Goal: Transaction & Acquisition: Purchase product/service

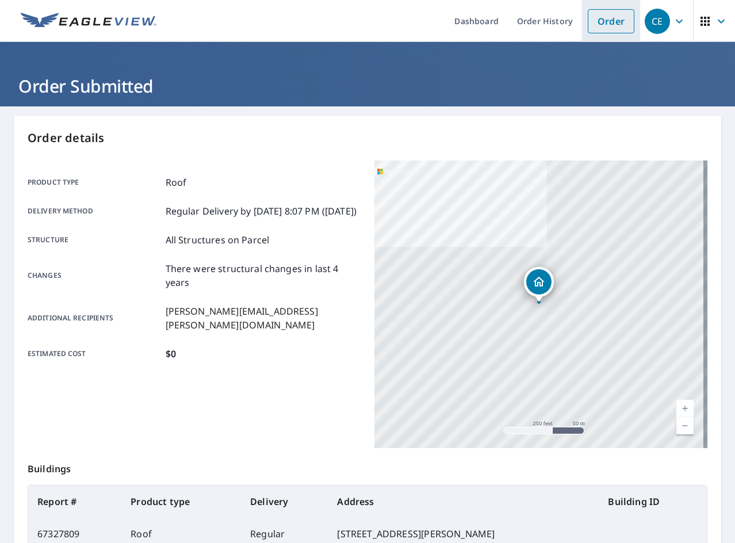
click at [603, 28] on link "Order" at bounding box center [611, 21] width 47 height 24
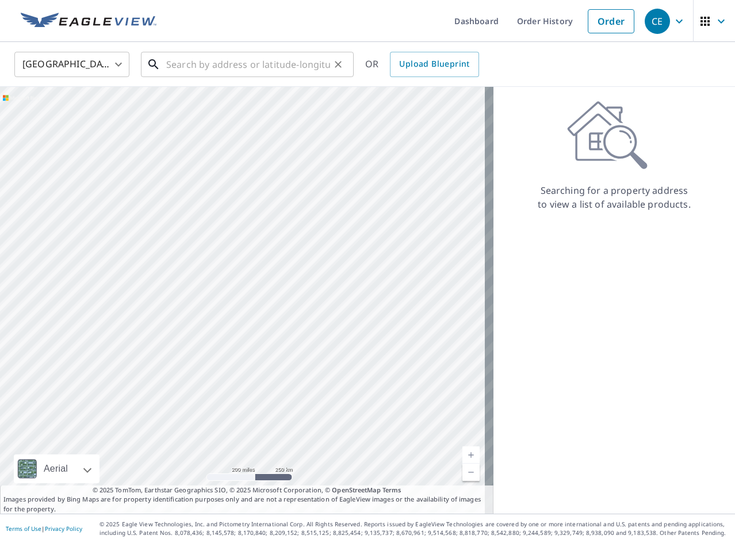
click at [317, 64] on input "text" at bounding box center [248, 64] width 164 height 32
paste input "[STREET_ADDRESS]"
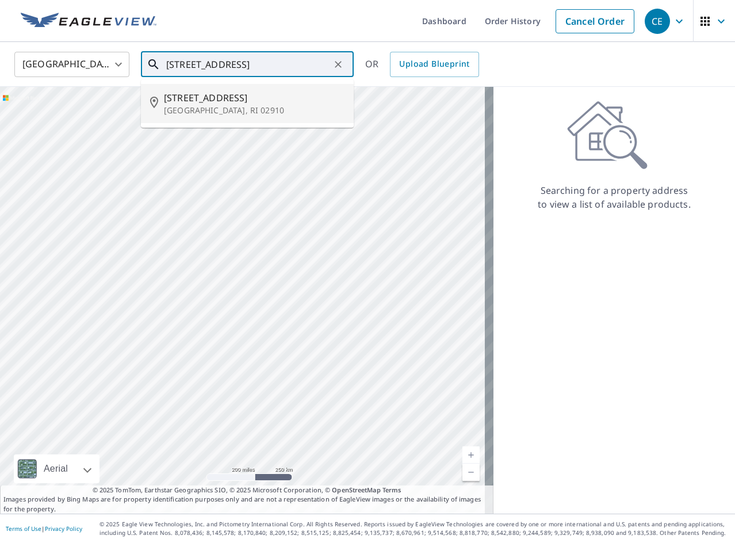
click at [217, 107] on p "[GEOGRAPHIC_DATA], RI 02910" at bounding box center [254, 110] width 181 height 11
type input "[STREET_ADDRESS]"
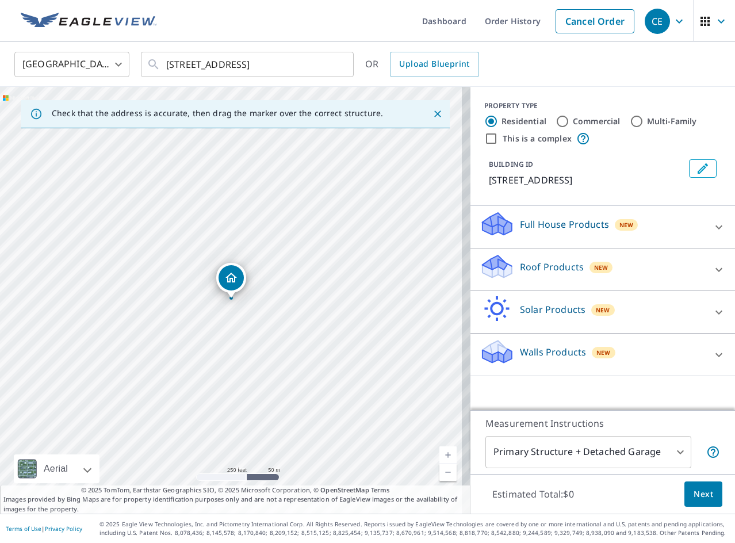
click at [576, 267] on div "Roof Products New" at bounding box center [591, 269] width 225 height 33
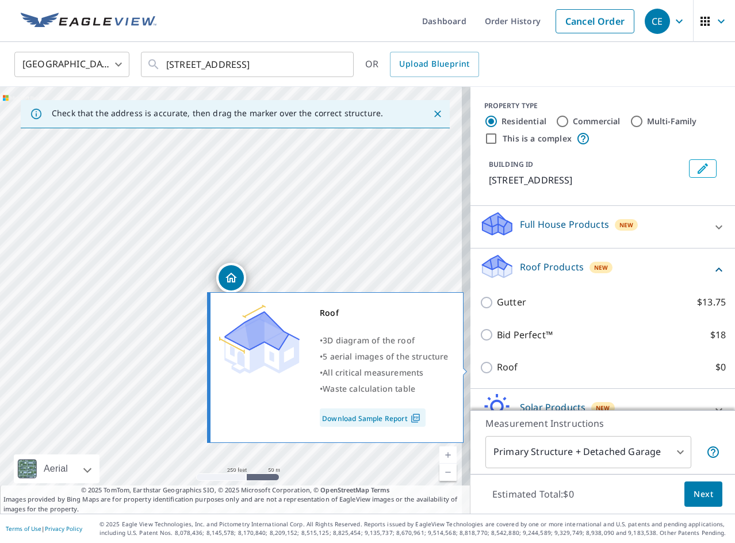
click at [509, 366] on label "Roof $0" at bounding box center [611, 367] width 229 height 14
click at [497, 366] on input "Roof $0" at bounding box center [487, 367] width 17 height 14
checkbox input "true"
type input "3"
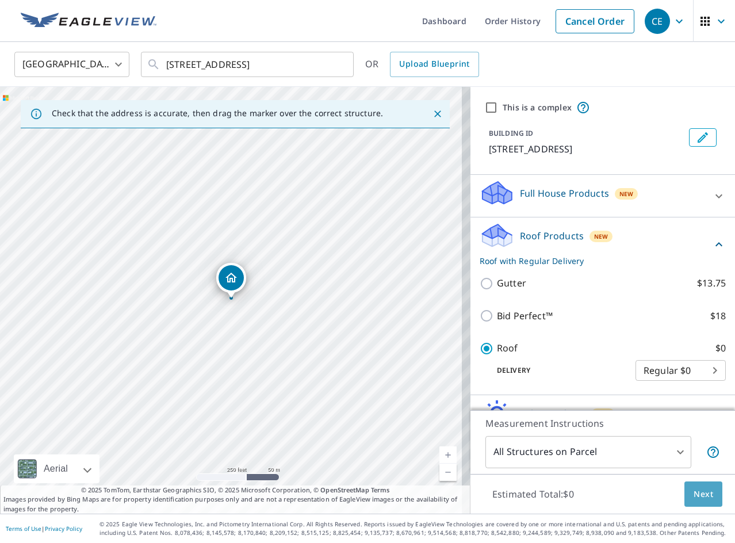
click at [685, 485] on button "Next" at bounding box center [703, 494] width 38 height 26
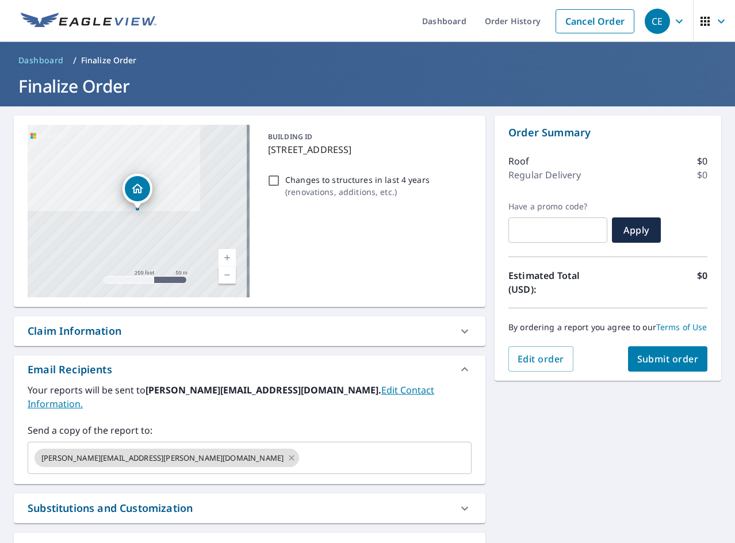
click at [380, 182] on p "Changes to structures in last 4 years" at bounding box center [357, 180] width 144 height 12
click at [281, 182] on input "Changes to structures in last 4 years ( renovations, additions, etc. )" at bounding box center [274, 181] width 14 height 14
checkbox input "true"
click at [674, 371] on button "Submit order" at bounding box center [668, 358] width 80 height 25
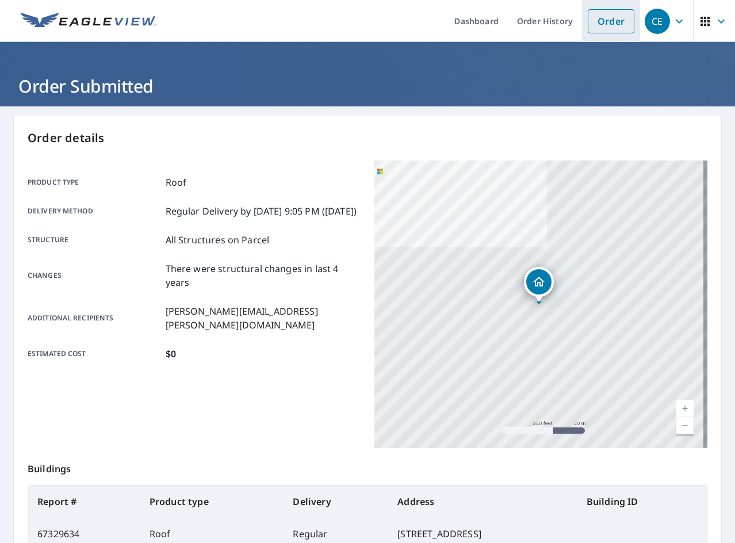
click at [589, 24] on link "Order" at bounding box center [611, 21] width 47 height 24
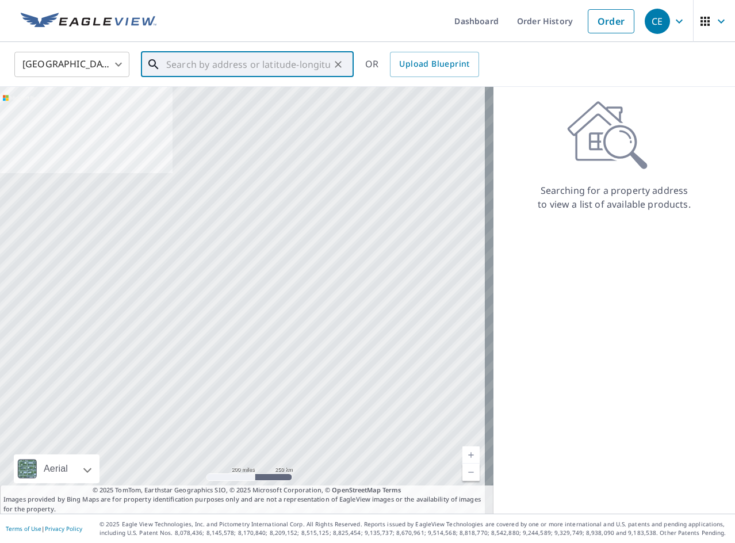
click at [316, 67] on input "text" at bounding box center [248, 64] width 164 height 32
paste input "7 E [MEDICAL_DATA] Dr"
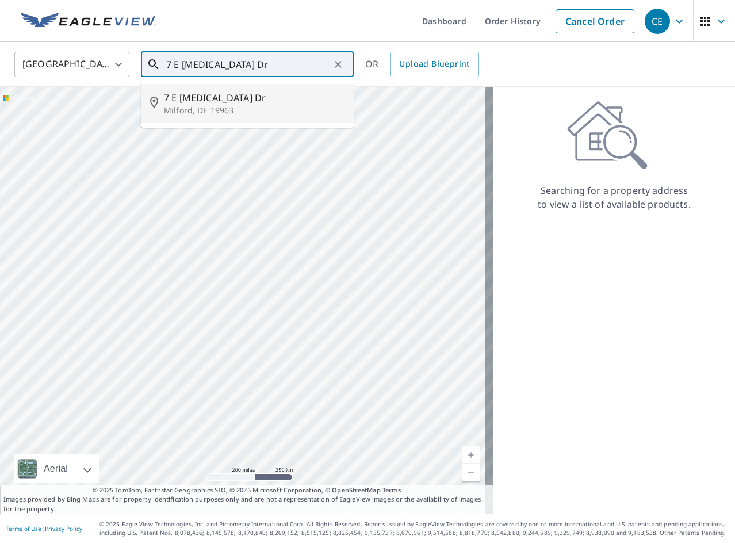
click at [266, 105] on p "Milford, DE 19963" at bounding box center [254, 110] width 181 height 11
type input "[STREET_ADDRESS][MEDICAL_DATA][PERSON_NAME]"
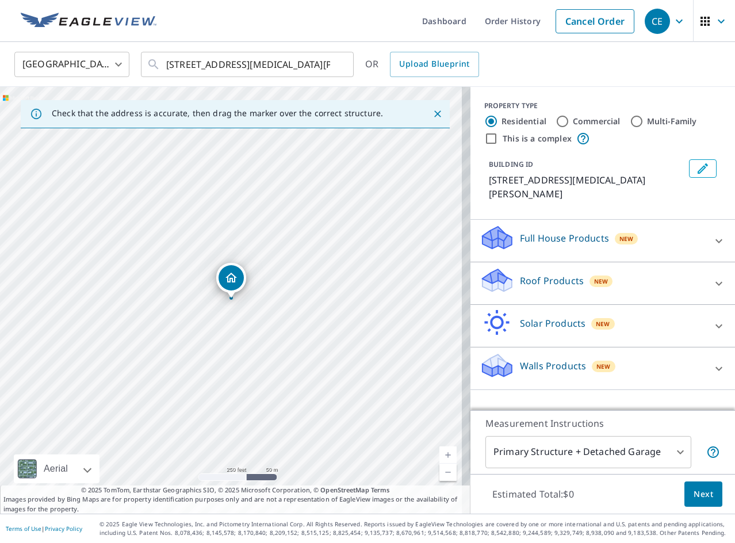
click at [542, 274] on p "Roof Products" at bounding box center [552, 281] width 64 height 14
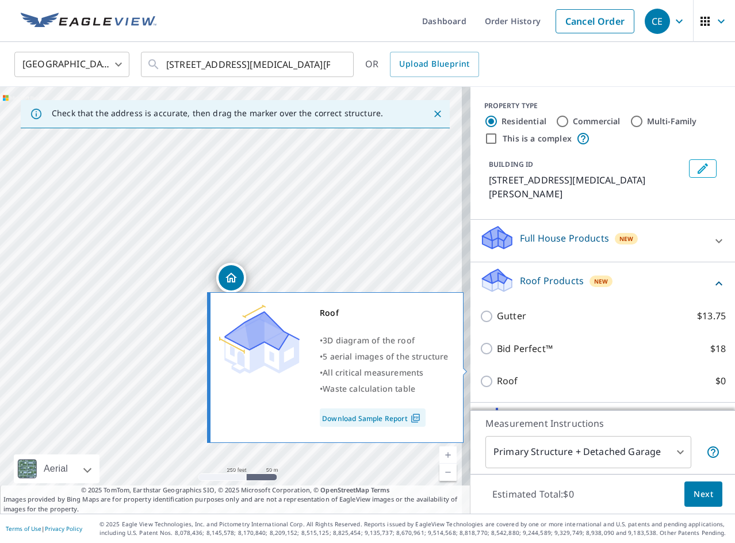
click at [497, 374] on p "Roof" at bounding box center [507, 381] width 21 height 14
click at [494, 374] on input "Roof $0" at bounding box center [487, 381] width 17 height 14
checkbox input "true"
type input "3"
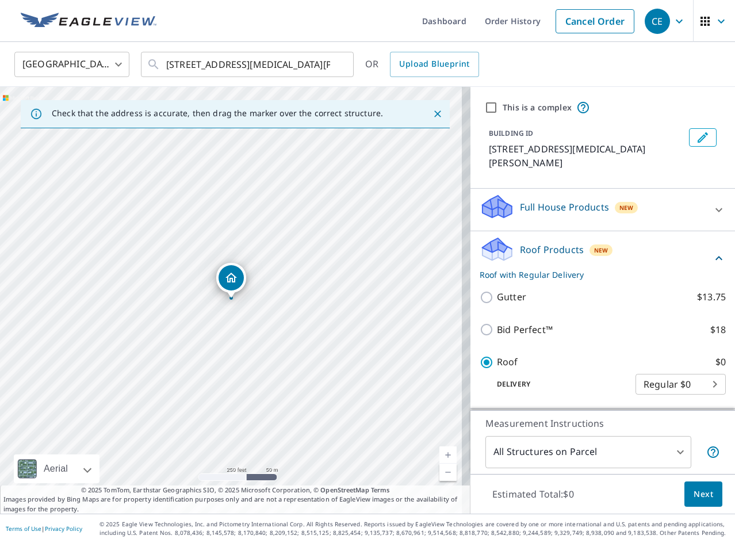
click at [705, 498] on button "Next" at bounding box center [703, 494] width 38 height 26
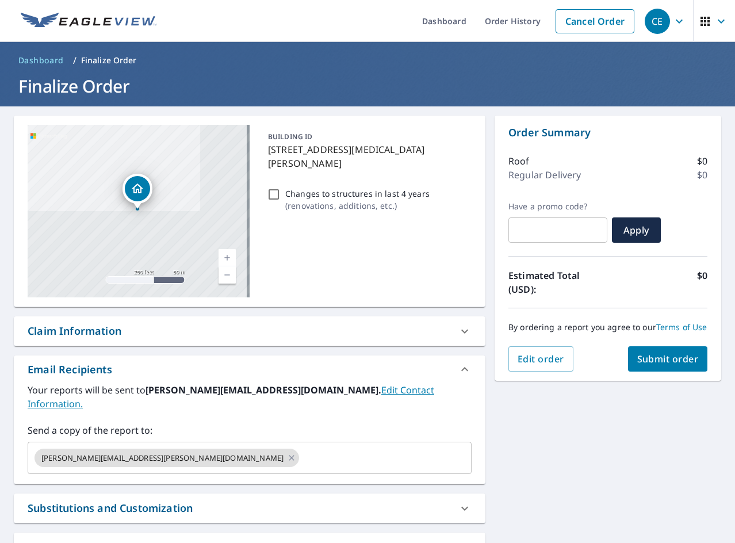
click at [402, 187] on p "Changes to structures in last 4 years" at bounding box center [357, 193] width 144 height 12
click at [281, 187] on input "Changes to structures in last 4 years ( renovations, additions, etc. )" at bounding box center [274, 194] width 14 height 14
click at [397, 187] on p "Changes to structures in last 4 years" at bounding box center [357, 193] width 144 height 12
click at [281, 187] on input "Changes to structures in last 4 years ( renovations, additions, etc. )" at bounding box center [274, 194] width 14 height 14
click at [411, 187] on p "Changes to structures in last 4 years" at bounding box center [357, 193] width 144 height 12
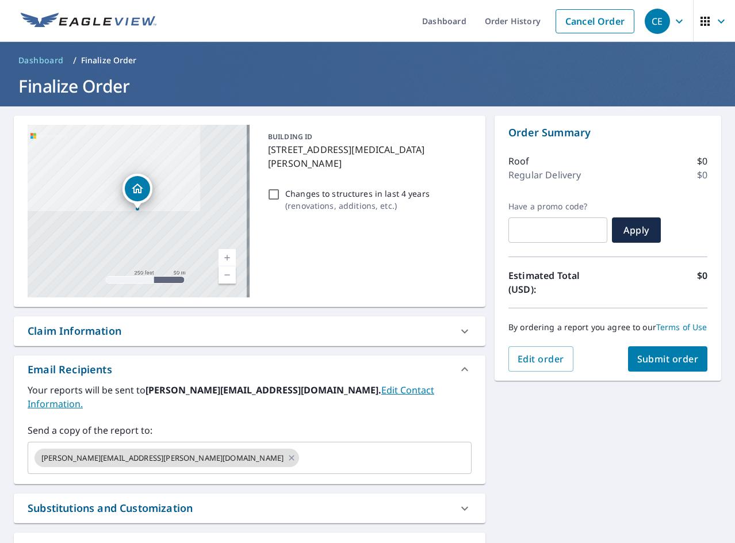
click at [281, 187] on input "Changes to structures in last 4 years ( renovations, additions, etc. )" at bounding box center [274, 194] width 14 height 14
checkbox input "true"
click at [640, 365] on span "Submit order" at bounding box center [668, 358] width 62 height 13
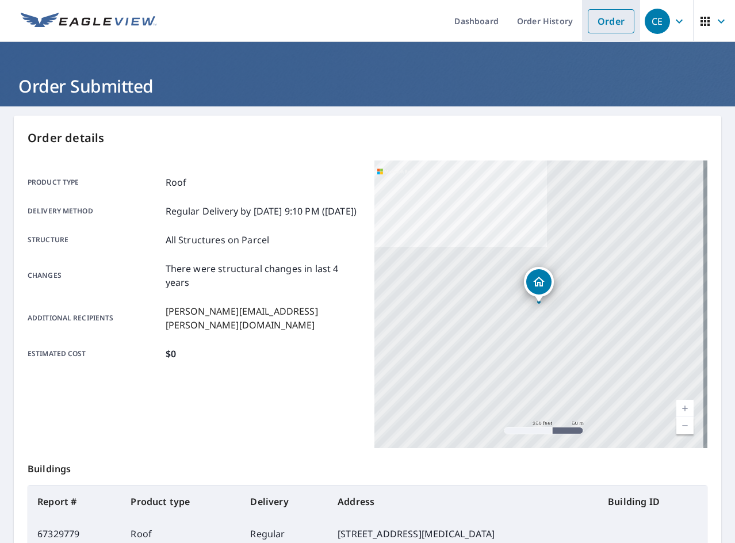
click at [594, 22] on link "Order" at bounding box center [611, 21] width 47 height 24
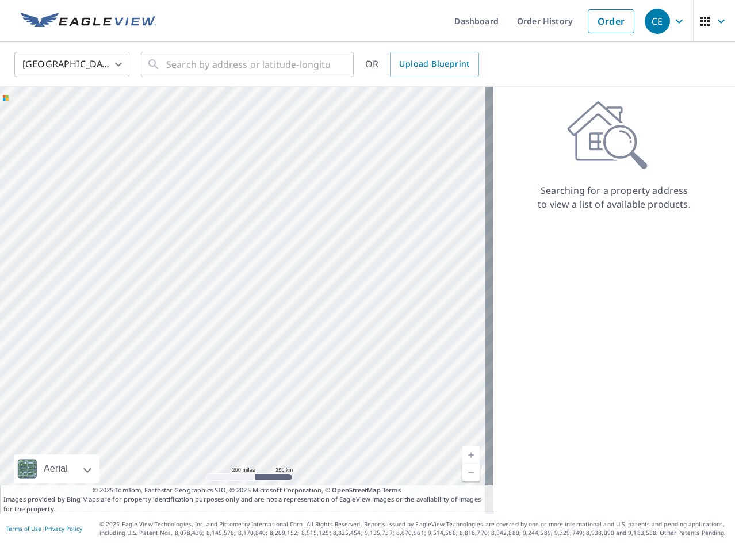
click at [291, 80] on div "United States [GEOGRAPHIC_DATA] ​ ​ OR Upload Blueprint" at bounding box center [367, 64] width 735 height 45
click at [294, 72] on input "text" at bounding box center [248, 64] width 164 height 32
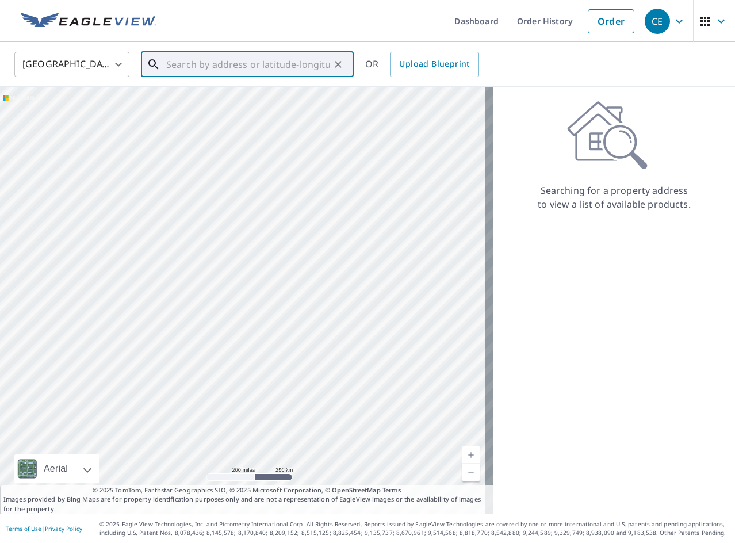
paste input "[STREET_ADDRESS]"
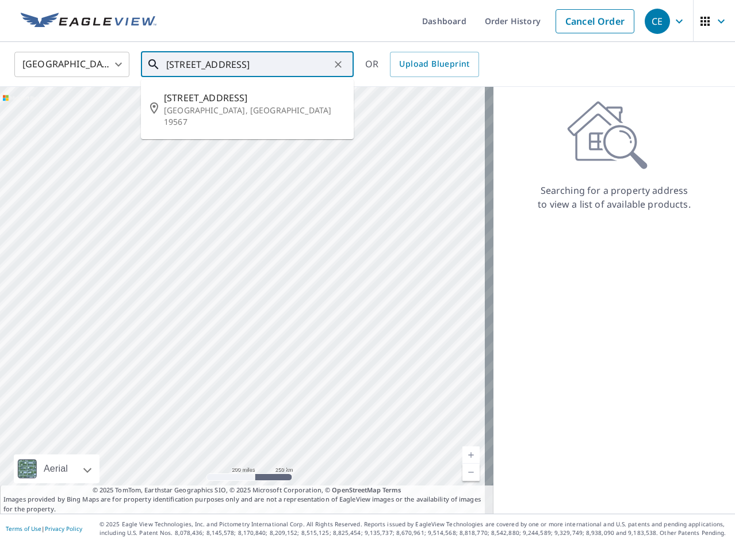
click at [266, 97] on span "[STREET_ADDRESS]" at bounding box center [254, 98] width 181 height 14
type input "[STREET_ADDRESS]"
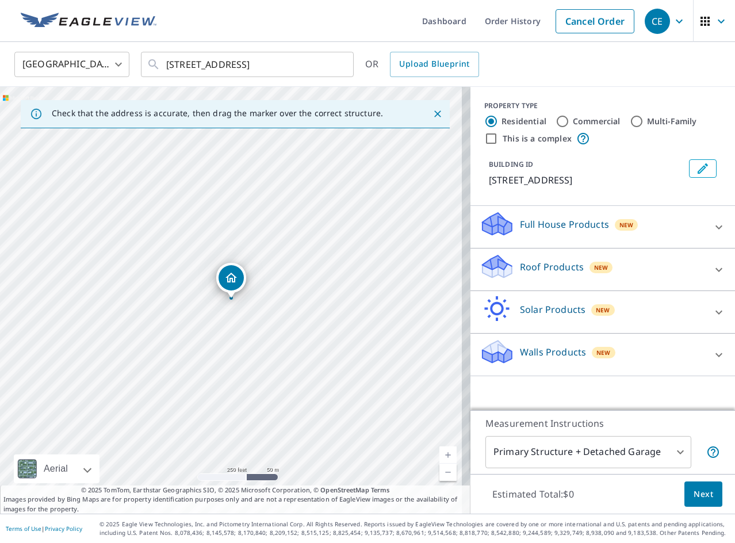
click at [558, 260] on p "Roof Products" at bounding box center [552, 267] width 64 height 14
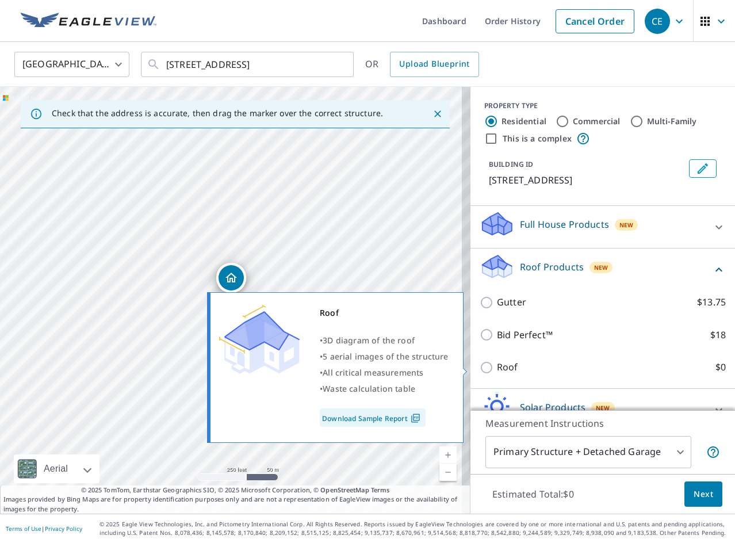
click at [512, 371] on label "Roof $0" at bounding box center [611, 367] width 229 height 14
click at [497, 371] on input "Roof $0" at bounding box center [487, 367] width 17 height 14
checkbox input "true"
type input "3"
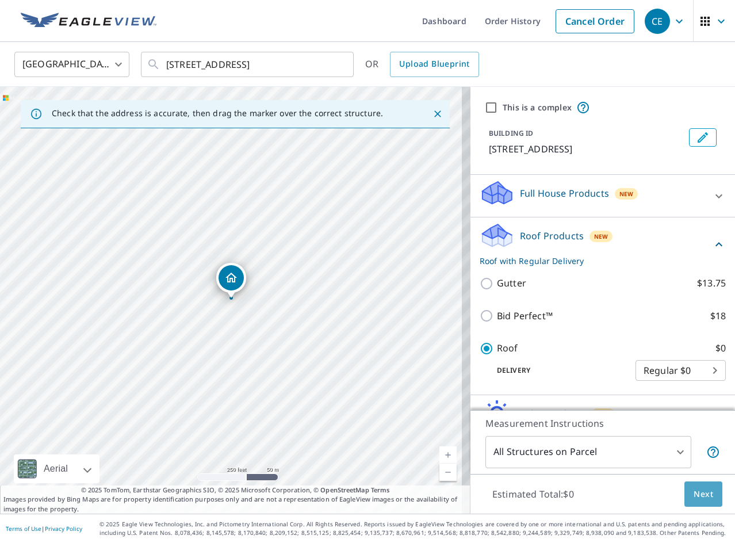
click at [704, 484] on button "Next" at bounding box center [703, 494] width 38 height 26
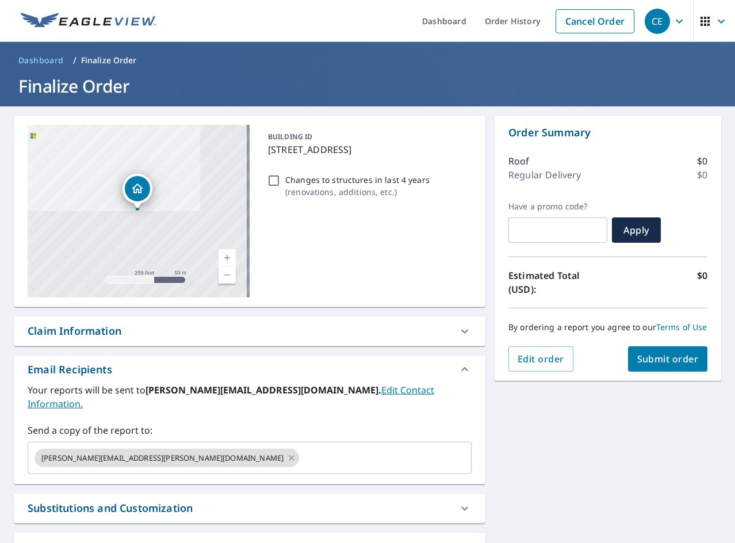
click at [347, 178] on p "Changes to structures in last 4 years" at bounding box center [357, 180] width 144 height 12
click at [281, 178] on input "Changes to structures in last 4 years ( renovations, additions, etc. )" at bounding box center [274, 181] width 14 height 14
checkbox input "true"
click at [681, 365] on span "Submit order" at bounding box center [668, 358] width 62 height 13
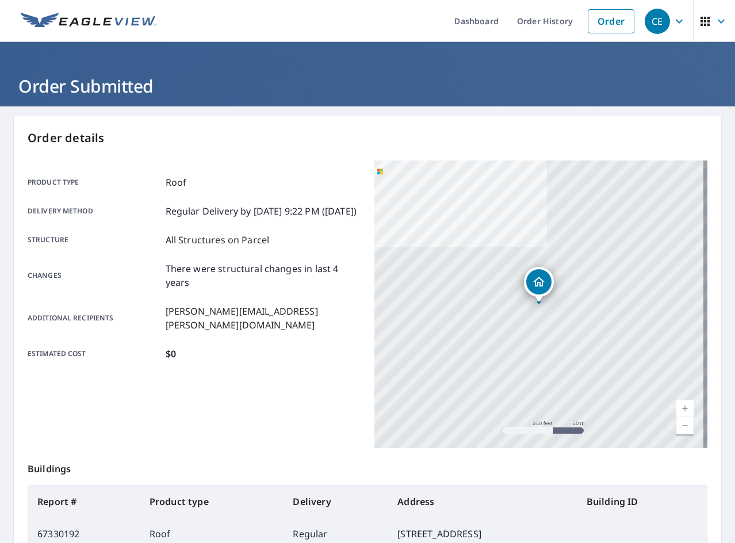
drag, startPoint x: 619, startPoint y: 17, endPoint x: 729, endPoint y: 206, distance: 219.0
click at [619, 17] on link "Order" at bounding box center [611, 21] width 47 height 24
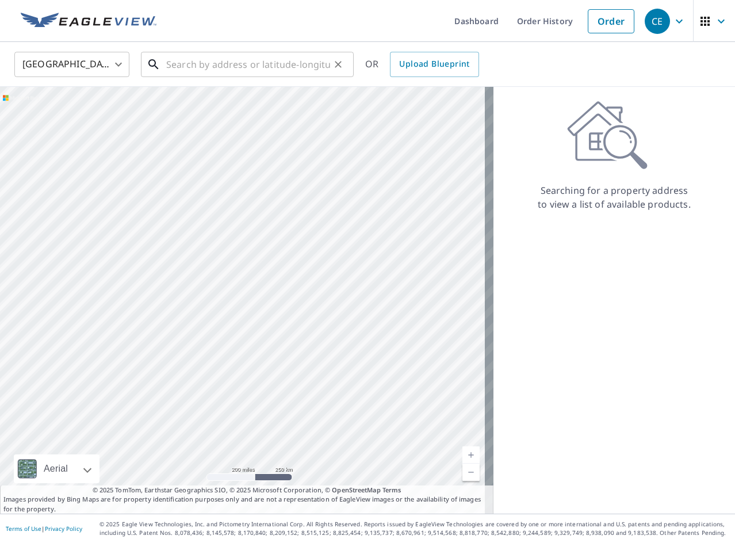
click at [301, 55] on input "text" at bounding box center [248, 64] width 164 height 32
paste input "[STREET_ADDRESS][PERSON_NAME]"
click at [283, 76] on div "[STREET_ADDRESS][PERSON_NAME] ​" at bounding box center [247, 64] width 213 height 25
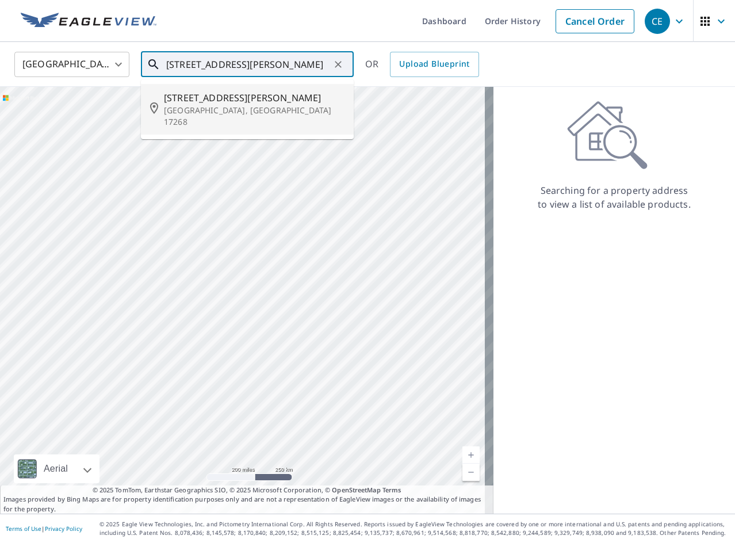
click at [278, 93] on span "[STREET_ADDRESS][PERSON_NAME]" at bounding box center [254, 98] width 181 height 14
type input "[STREET_ADDRESS][PERSON_NAME][PERSON_NAME]"
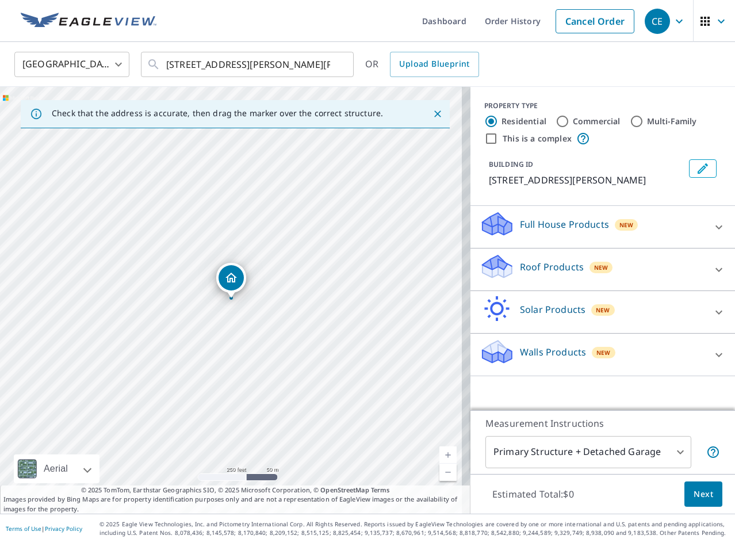
click at [540, 273] on p "Roof Products" at bounding box center [552, 267] width 64 height 14
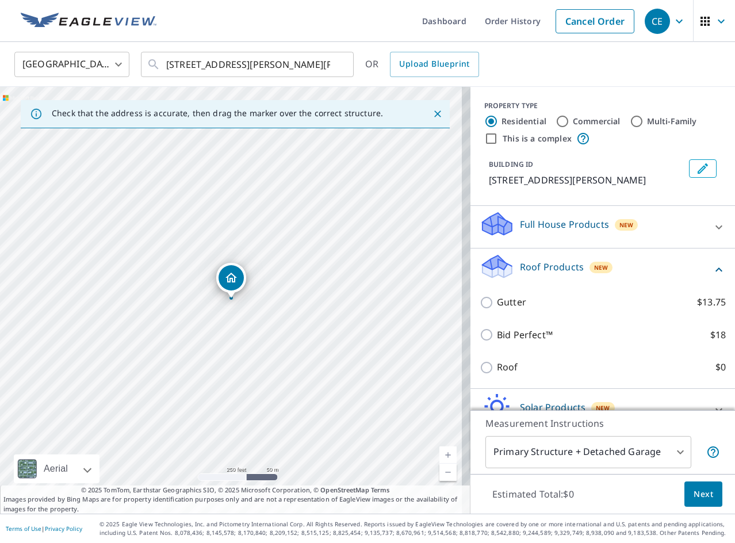
click at [507, 371] on p "Roof" at bounding box center [507, 367] width 21 height 14
click at [497, 371] on input "Roof $0" at bounding box center [487, 367] width 17 height 14
checkbox input "true"
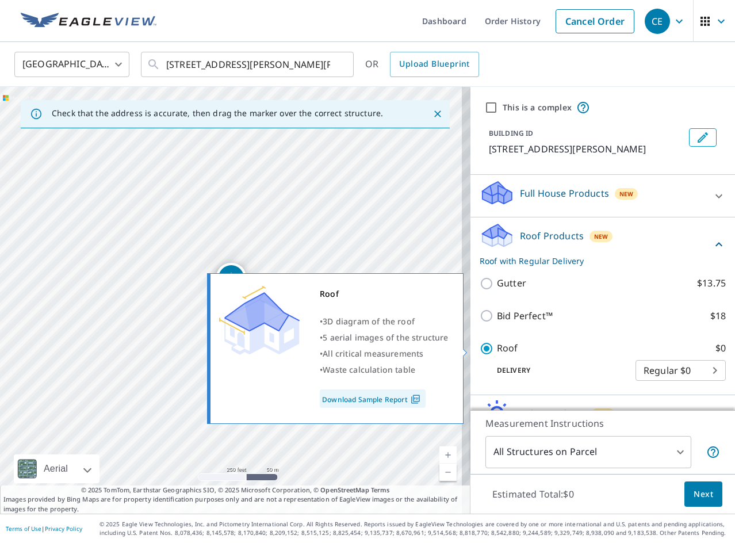
type input "3"
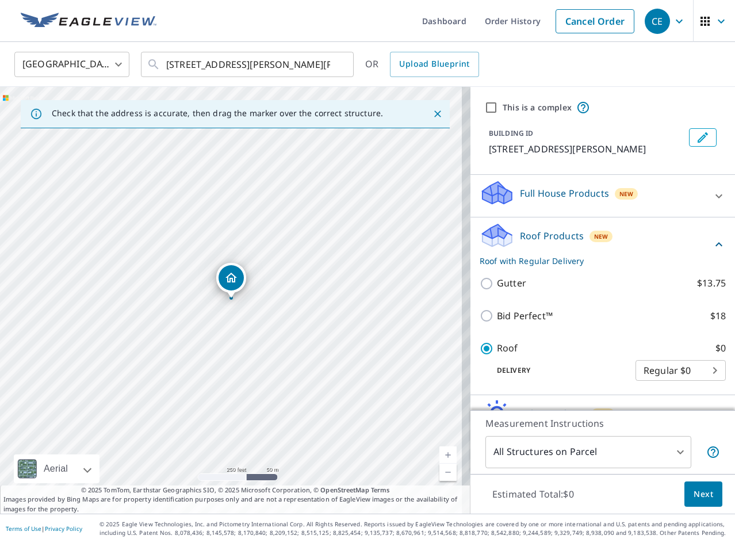
click at [710, 498] on button "Next" at bounding box center [703, 494] width 38 height 26
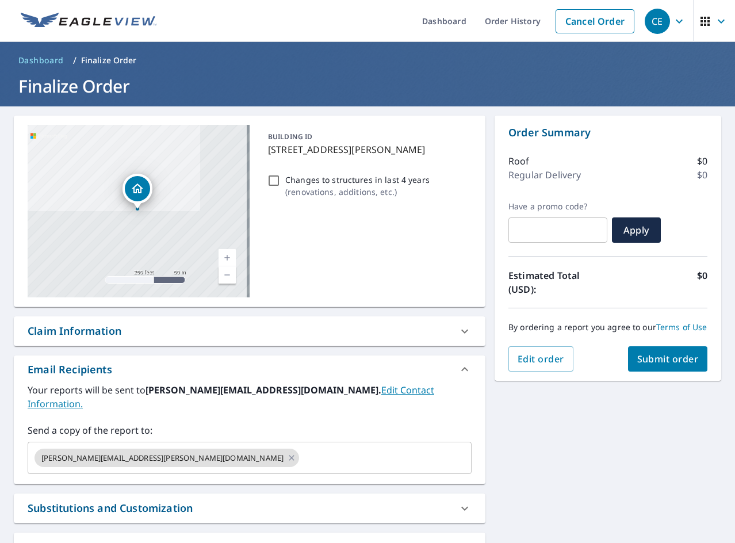
click at [359, 179] on p "Changes to structures in last 4 years" at bounding box center [357, 180] width 144 height 12
click at [281, 179] on input "Changes to structures in last 4 years ( renovations, additions, etc. )" at bounding box center [274, 181] width 14 height 14
checkbox input "true"
click at [628, 371] on button "Submit order" at bounding box center [668, 358] width 80 height 25
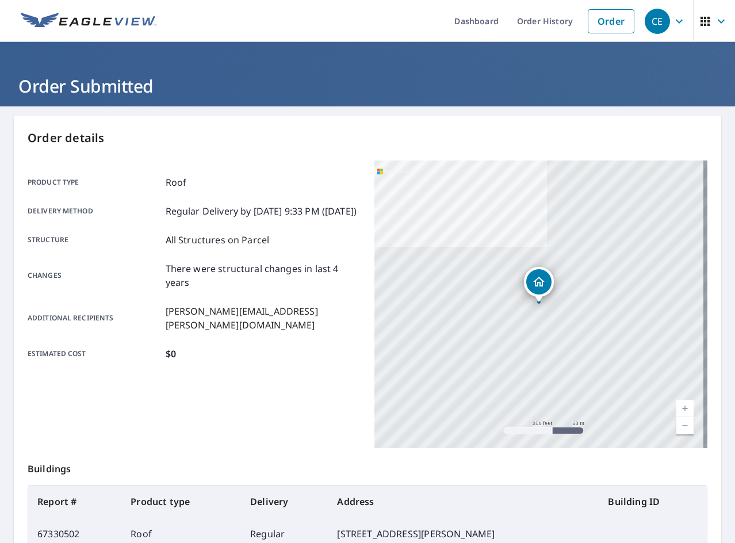
drag, startPoint x: 612, startPoint y: 30, endPoint x: 729, endPoint y: 222, distance: 225.0
click at [612, 30] on link "Order" at bounding box center [611, 21] width 47 height 24
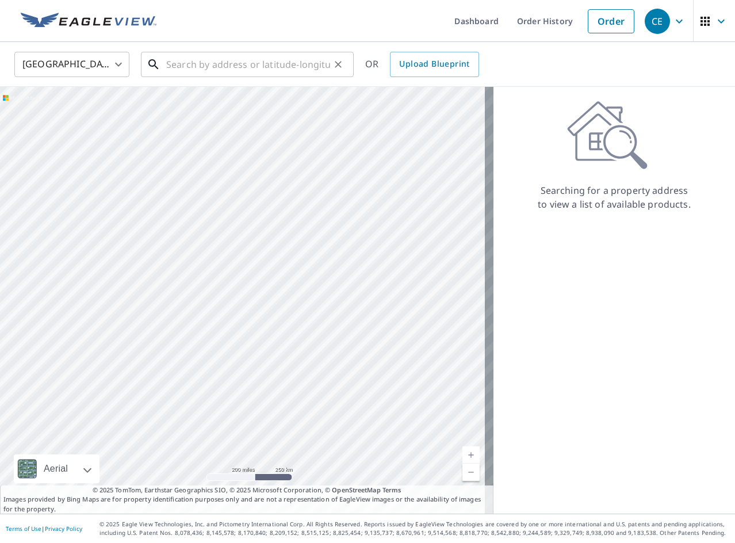
click at [295, 54] on input "text" at bounding box center [248, 64] width 164 height 32
paste input "[STREET_ADDRESS][PERSON_NAME]"
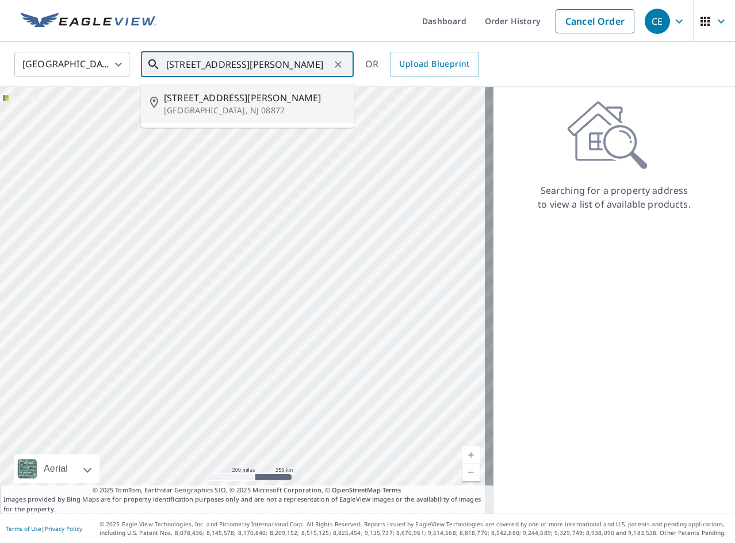
click at [283, 107] on p "[GEOGRAPHIC_DATA], NJ 08872" at bounding box center [254, 110] width 181 height 11
type input "[STREET_ADDRESS][PERSON_NAME]"
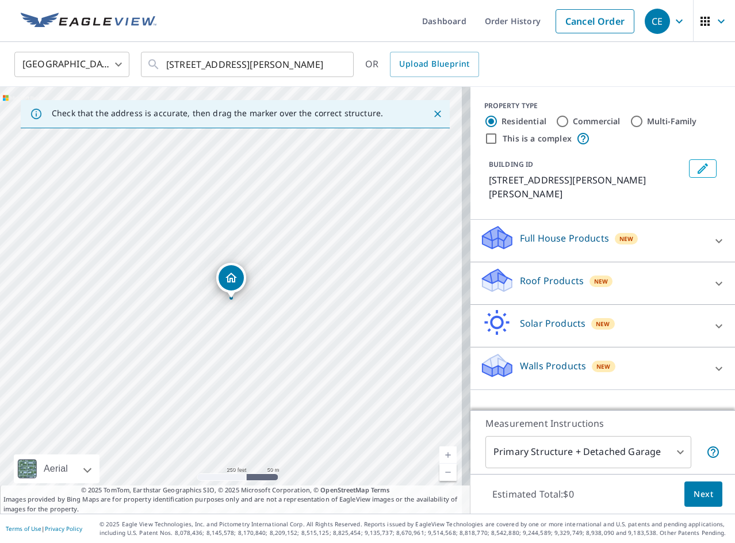
click at [573, 267] on div "Roof Products New" at bounding box center [591, 283] width 225 height 33
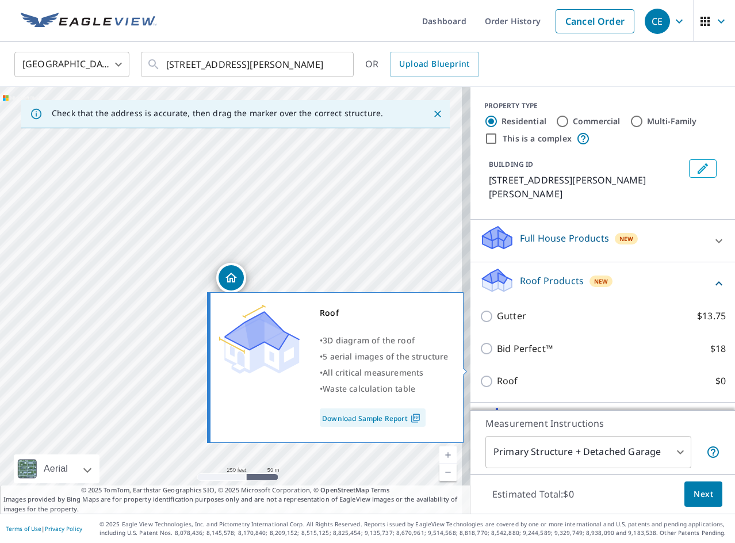
click at [497, 374] on p "Roof" at bounding box center [507, 381] width 21 height 14
click at [497, 374] on input "Roof $0" at bounding box center [487, 381] width 17 height 14
checkbox input "true"
type input "3"
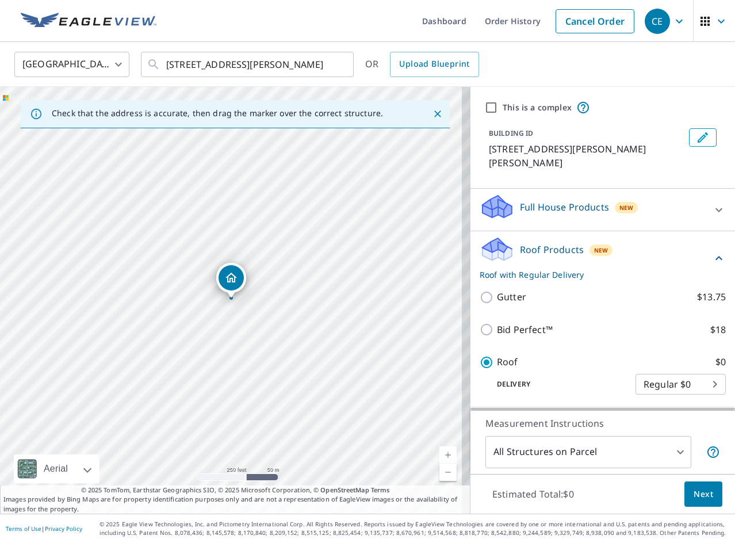
click at [694, 494] on span "Next" at bounding box center [703, 494] width 20 height 14
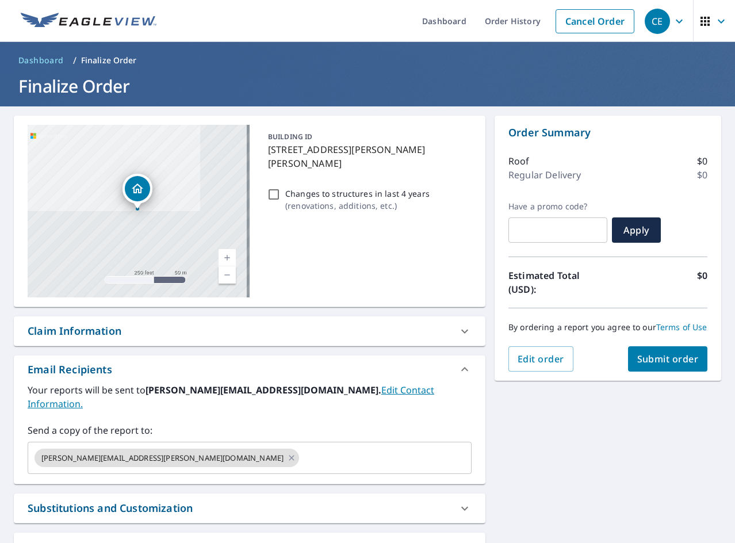
click at [294, 187] on p "Changes to structures in last 4 years" at bounding box center [357, 193] width 144 height 12
click at [281, 187] on input "Changes to structures in last 4 years ( renovations, additions, etc. )" at bounding box center [274, 194] width 14 height 14
checkbox input "true"
click at [637, 363] on span "Submit order" at bounding box center [668, 358] width 62 height 13
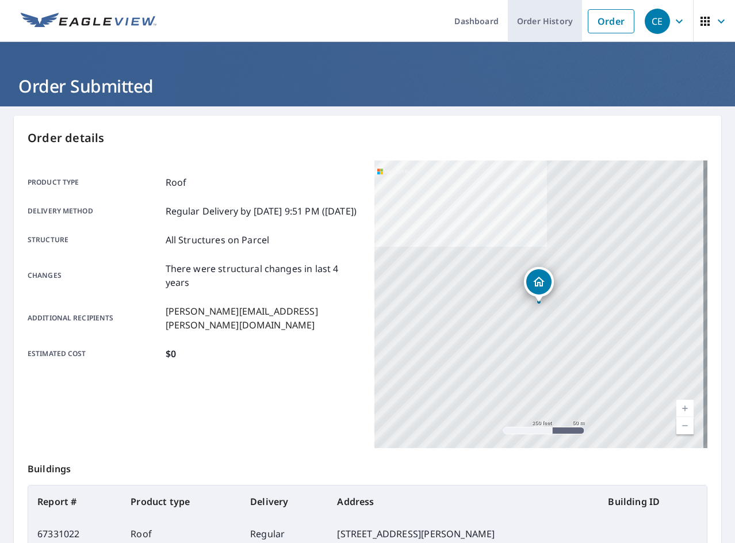
drag, startPoint x: 588, startPoint y: 14, endPoint x: 556, endPoint y: 16, distance: 31.7
click at [589, 14] on link "Order" at bounding box center [611, 21] width 47 height 24
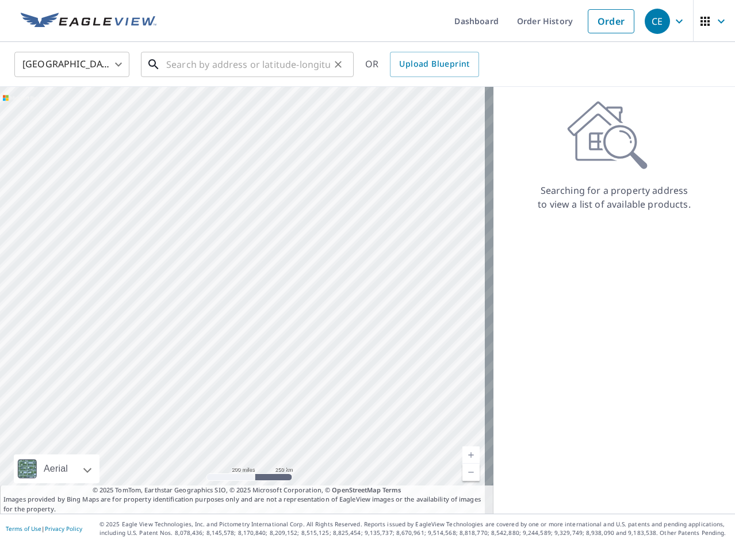
click at [230, 68] on input "text" at bounding box center [248, 64] width 164 height 32
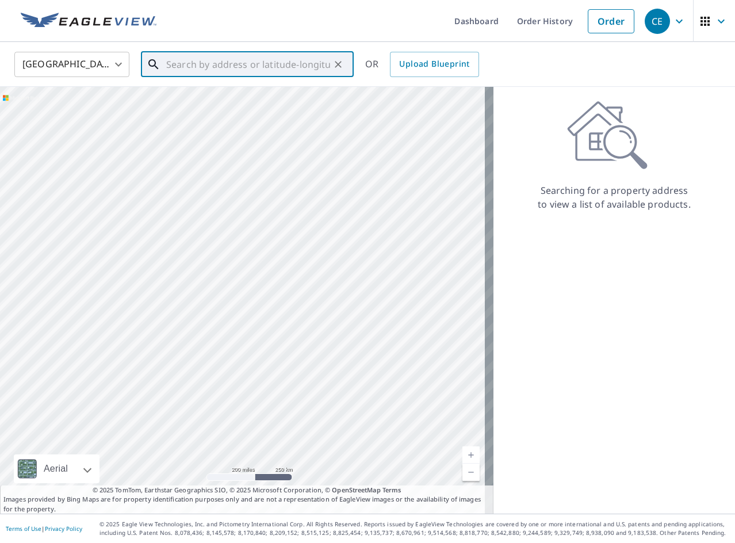
paste input "[STREET_ADDRESS]"
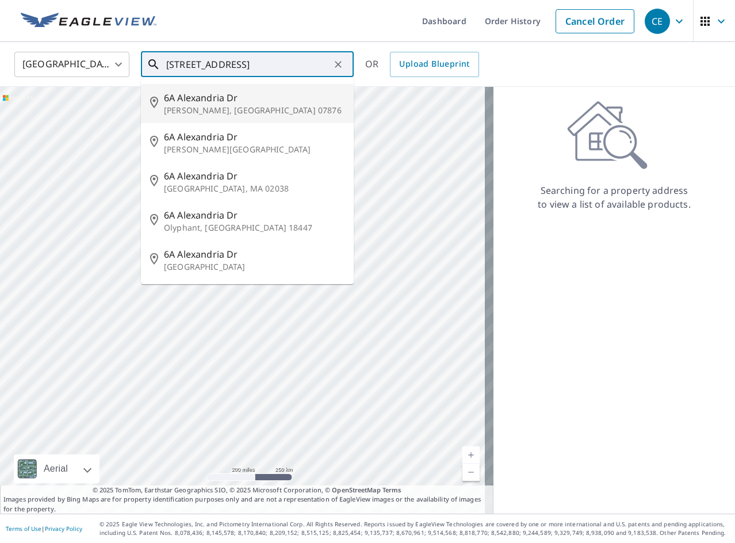
click at [222, 112] on p "[PERSON_NAME], [GEOGRAPHIC_DATA] 07876" at bounding box center [254, 110] width 181 height 11
type input "[STREET_ADDRESS][PERSON_NAME]"
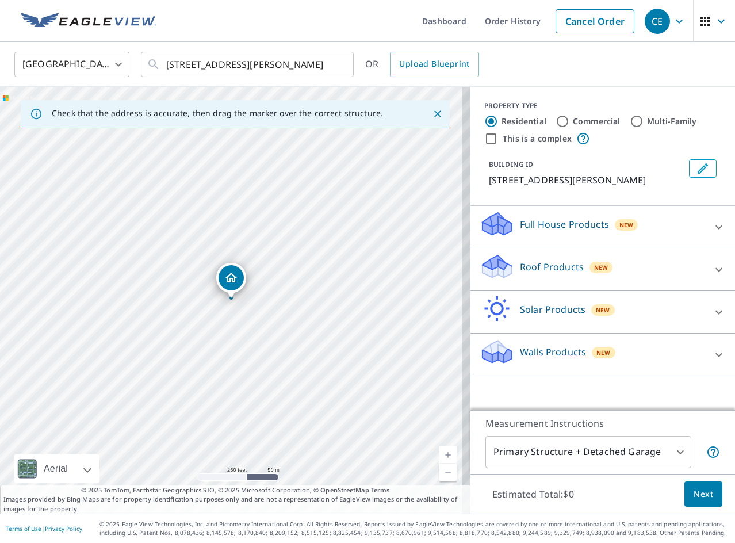
click at [506, 263] on div "Roof Products New" at bounding box center [591, 269] width 225 height 33
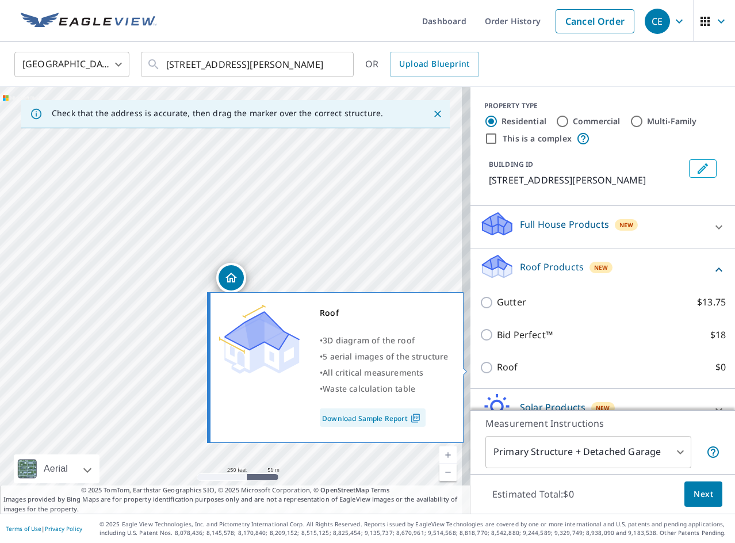
click at [497, 366] on p "Roof" at bounding box center [507, 367] width 21 height 14
click at [488, 366] on input "Roof $0" at bounding box center [487, 367] width 17 height 14
checkbox input "true"
type input "3"
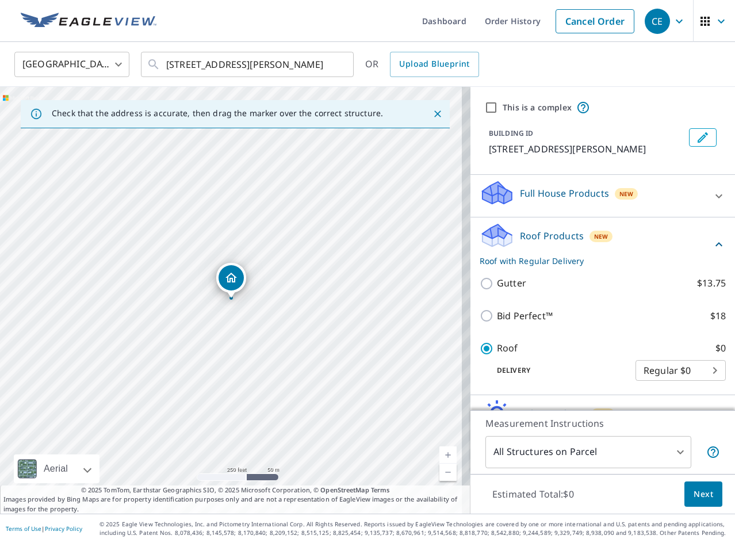
click at [693, 495] on span "Next" at bounding box center [703, 494] width 20 height 14
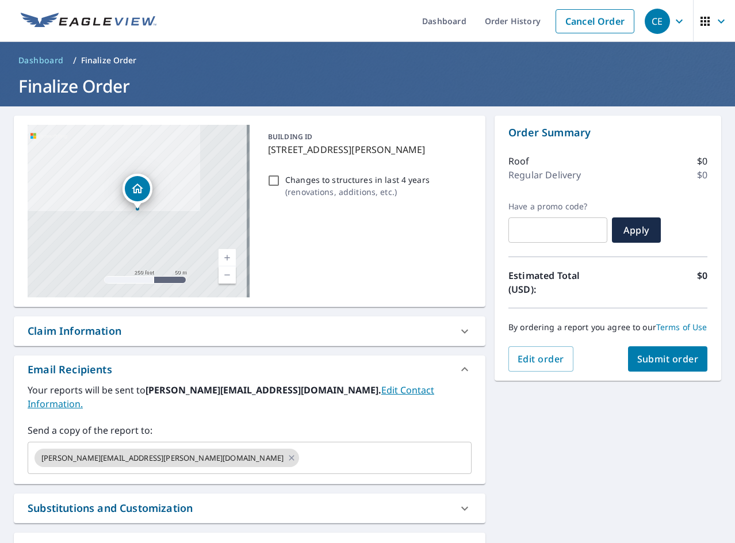
click at [341, 187] on p "( renovations, additions, etc. )" at bounding box center [357, 192] width 144 height 12
click at [281, 187] on input "Changes to structures in last 4 years ( renovations, additions, etc. )" at bounding box center [274, 181] width 14 height 14
checkbox input "true"
click at [671, 364] on span "Submit order" at bounding box center [668, 358] width 62 height 13
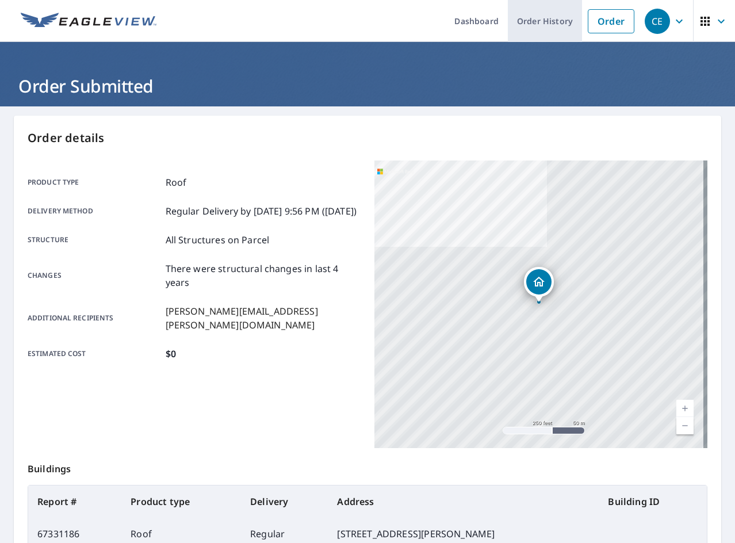
click at [540, 24] on link "Order History" at bounding box center [545, 21] width 74 height 42
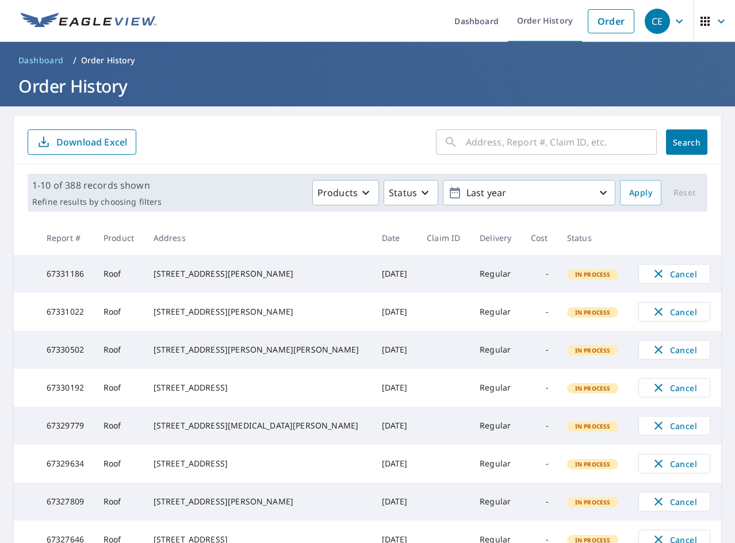
click at [492, 145] on input "text" at bounding box center [561, 142] width 191 height 32
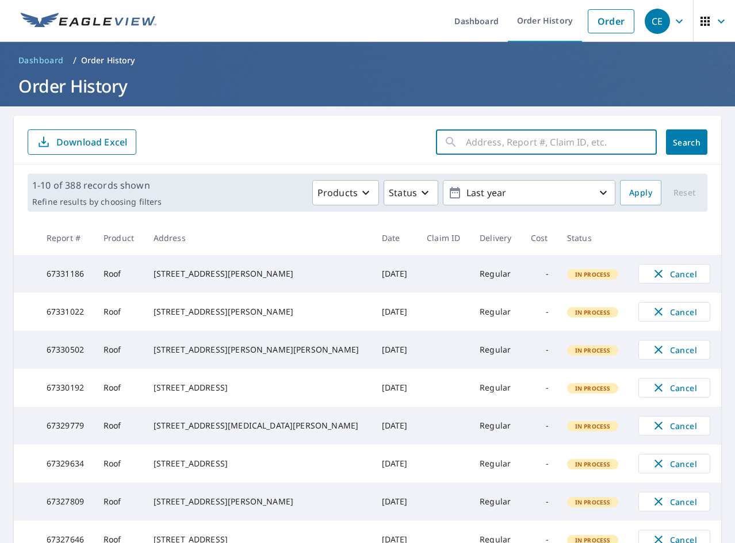
paste input "10 Tulip"
type input "10 Tulip"
click at [677, 144] on span "Search" at bounding box center [686, 142] width 23 height 11
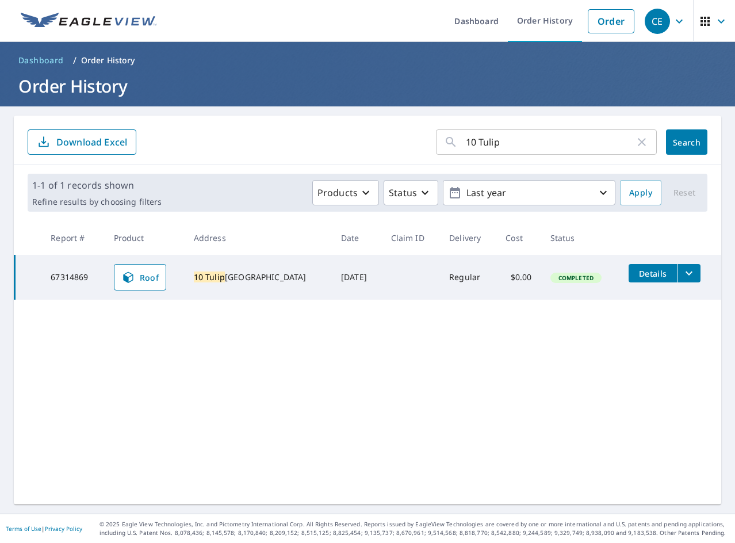
click at [696, 268] on button "filesDropdownBtn-67314869" at bounding box center [689, 273] width 24 height 18
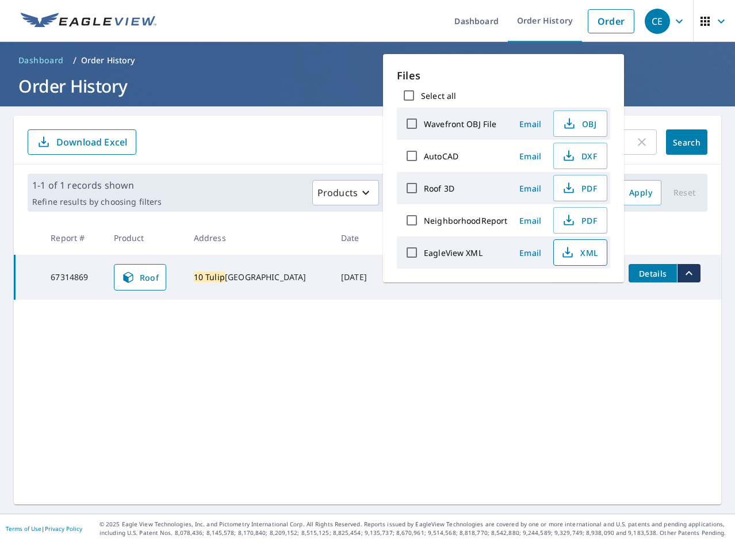
click at [585, 255] on span "XML" at bounding box center [578, 252] width 37 height 14
click at [531, 329] on div "10 Tulip ​ Search Download Excel 1-1 of 1 records shown Refine results by choos…" at bounding box center [367, 310] width 707 height 389
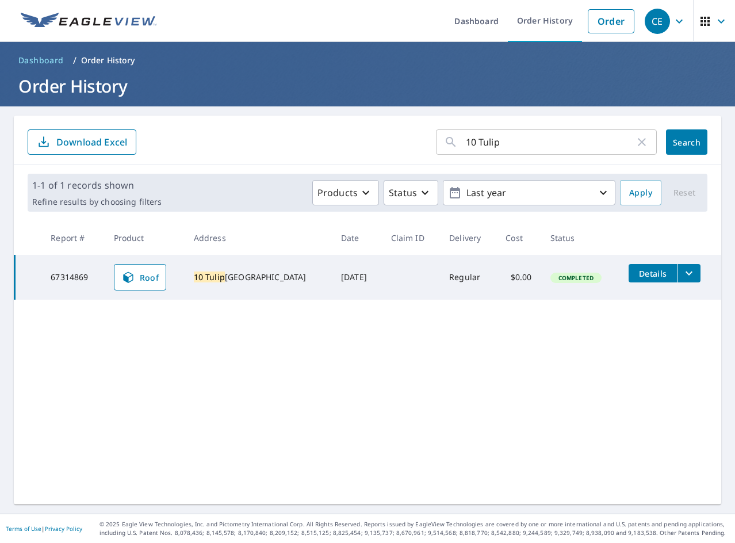
click at [636, 272] on span "Details" at bounding box center [652, 273] width 34 height 11
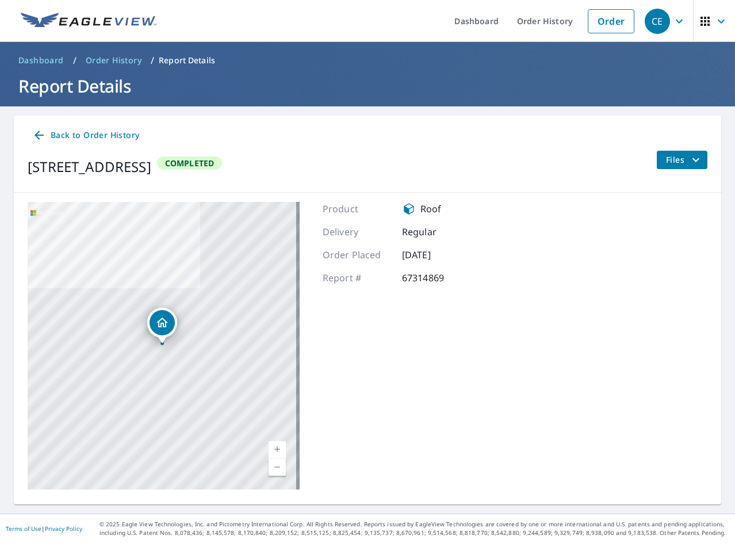
click at [689, 165] on icon "filesDropdownBtn-67314869" at bounding box center [696, 160] width 14 height 14
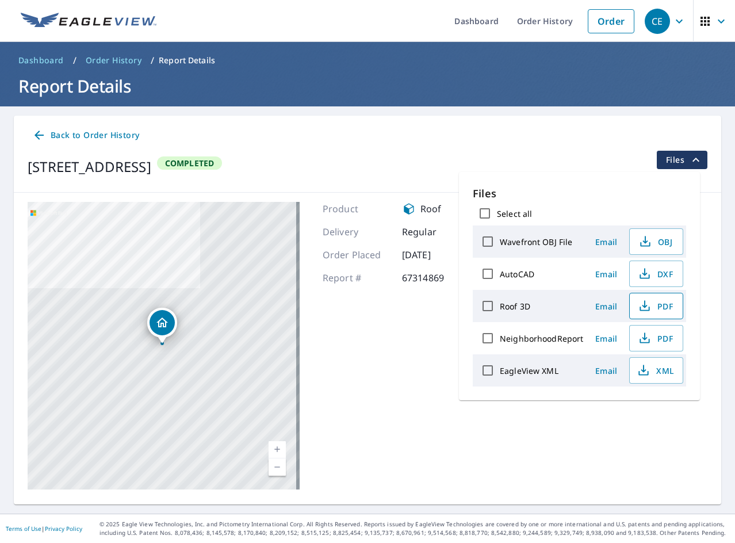
click at [657, 312] on span "PDF" at bounding box center [654, 306] width 37 height 14
click at [663, 340] on span "PDF" at bounding box center [654, 338] width 37 height 14
